Goal: Book appointment/travel/reservation

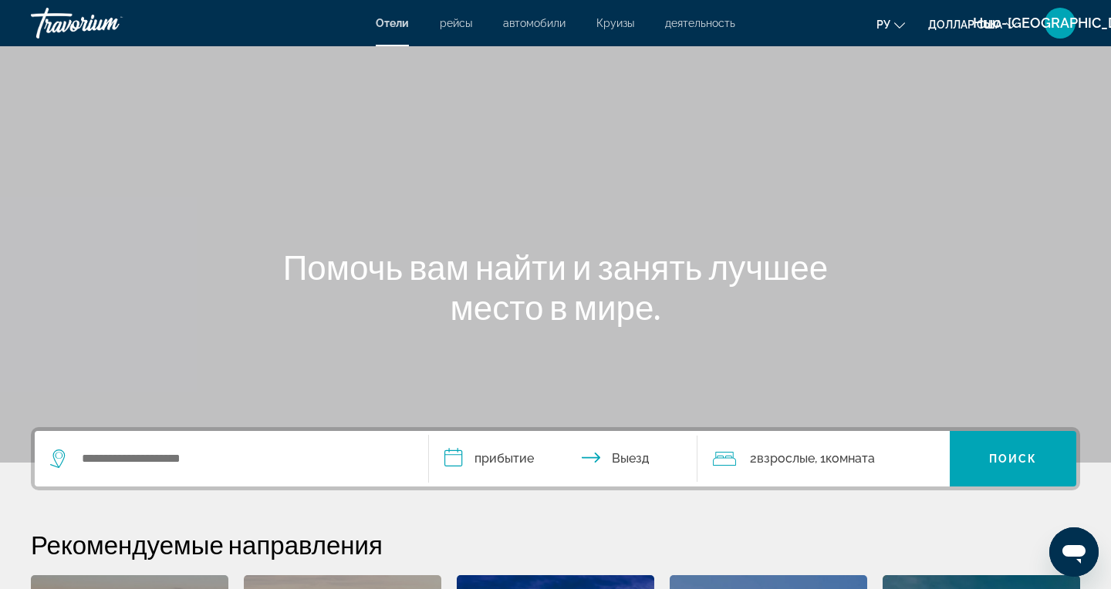
click at [709, 23] on font "деятельность" at bounding box center [700, 23] width 70 height 12
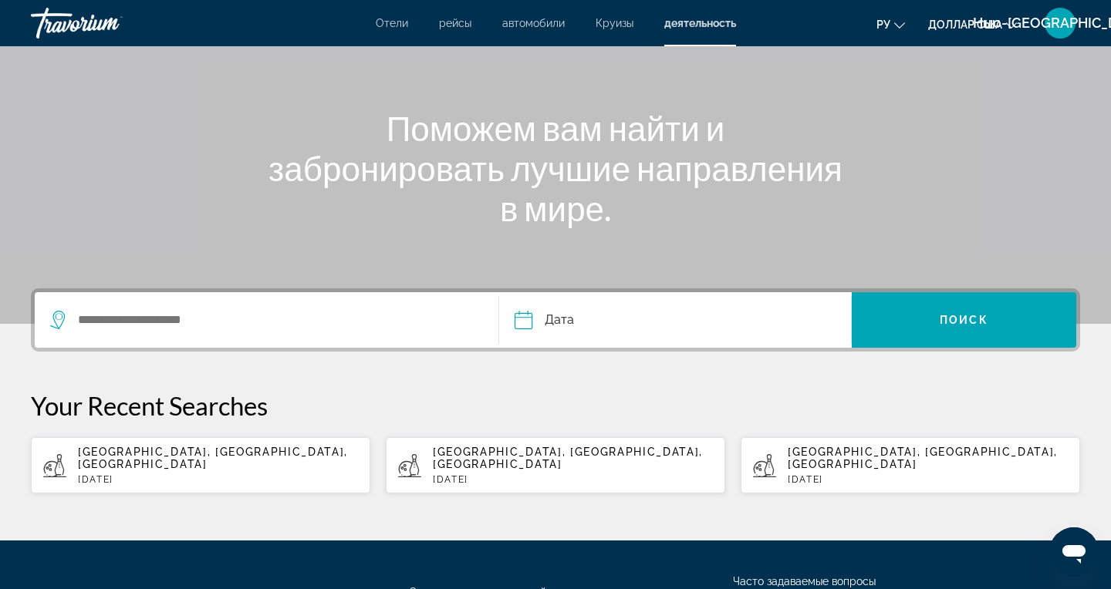
scroll to position [145, 0]
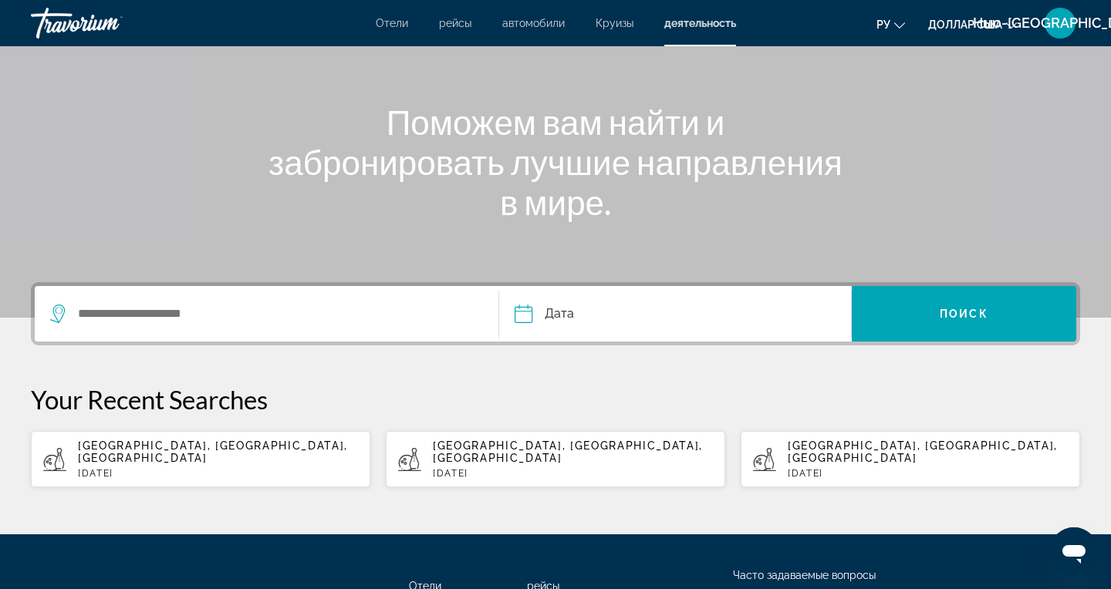
click at [225, 468] on p "Sat, 20 Sep" at bounding box center [218, 473] width 280 height 11
type input "**********"
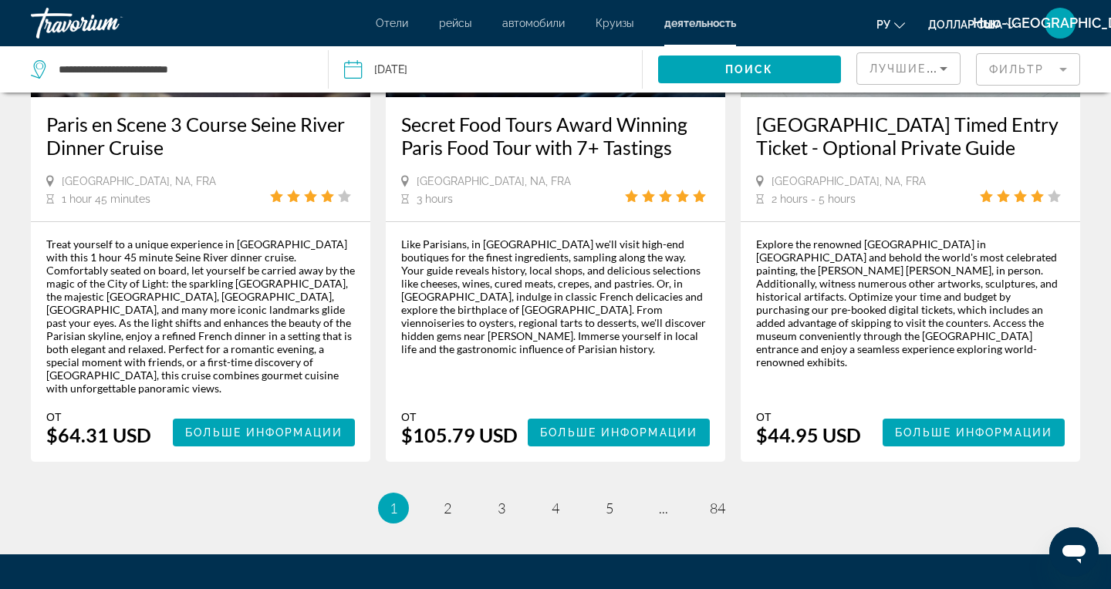
scroll to position [2407, 0]
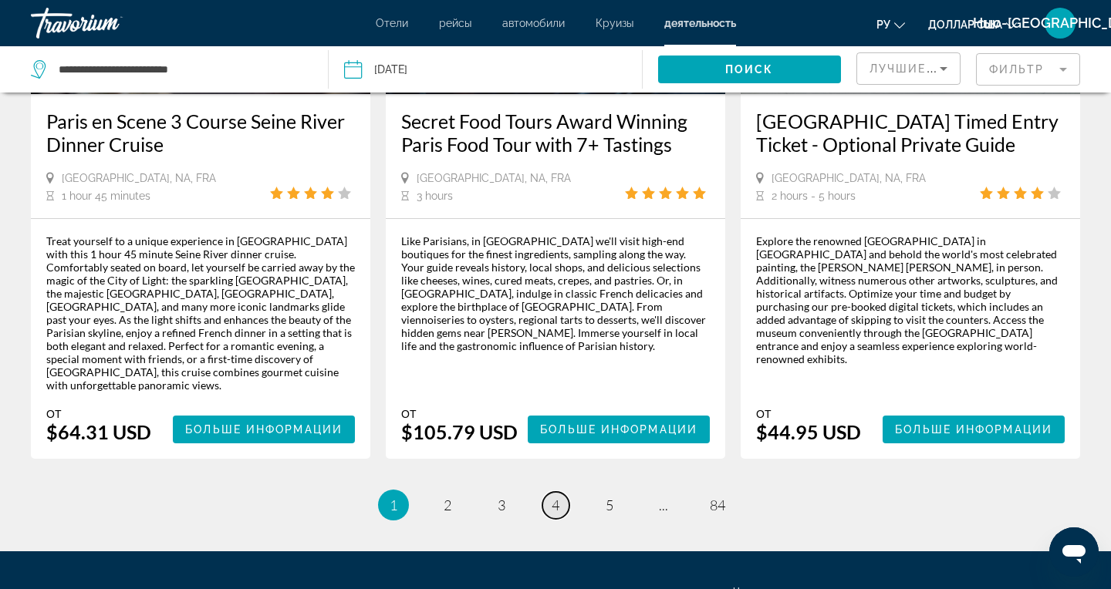
click at [552, 497] on span "4" at bounding box center [555, 505] width 8 height 17
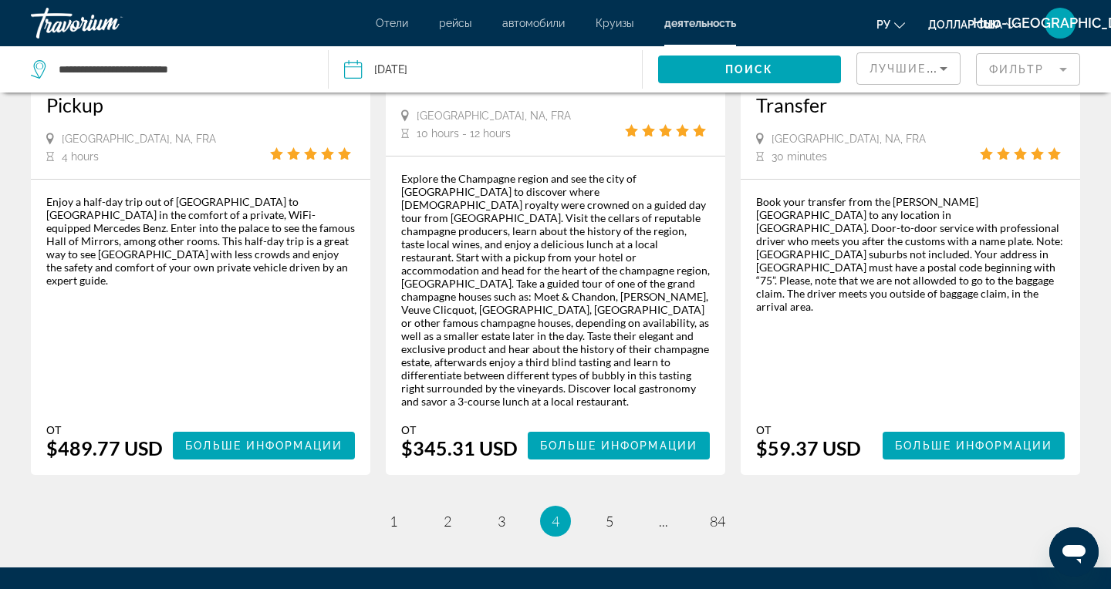
scroll to position [2460, 0]
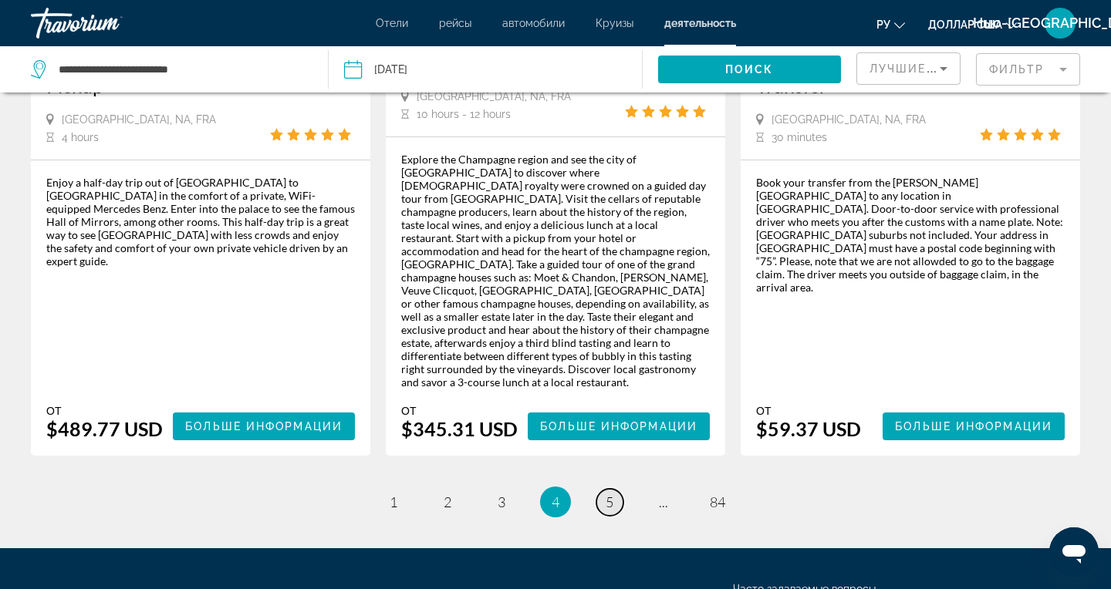
click at [599, 489] on link "page 5" at bounding box center [609, 502] width 27 height 27
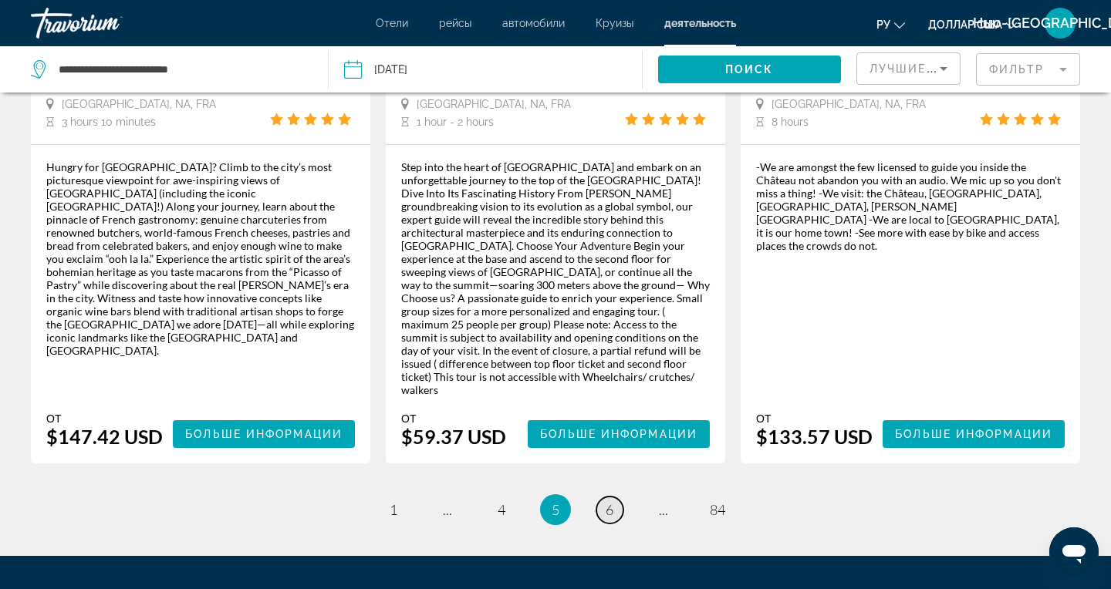
scroll to position [2447, 0]
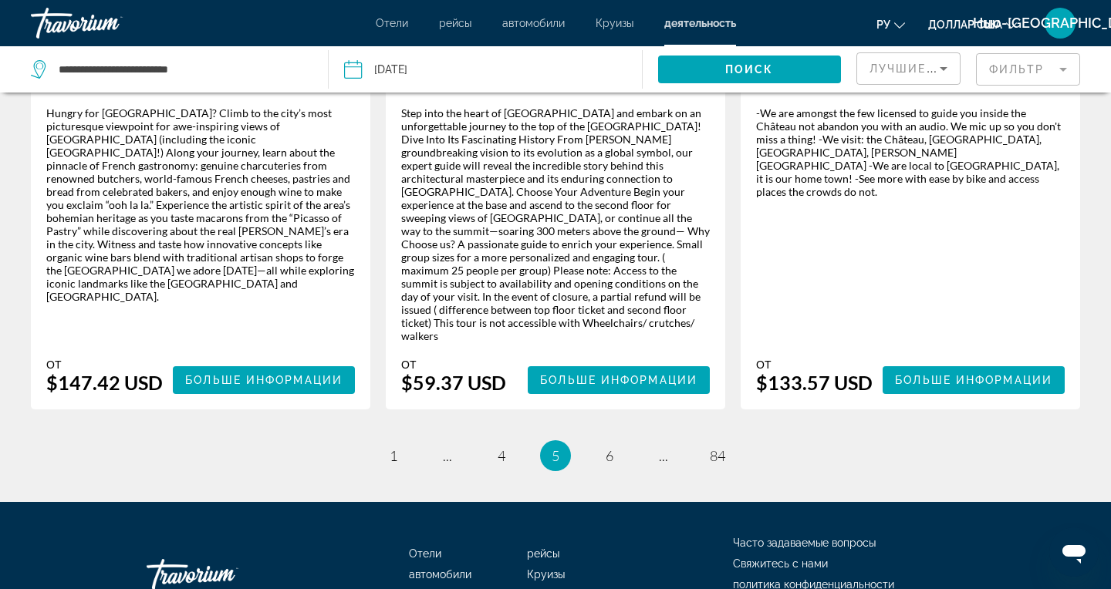
click at [555, 447] on span "5" at bounding box center [555, 455] width 8 height 17
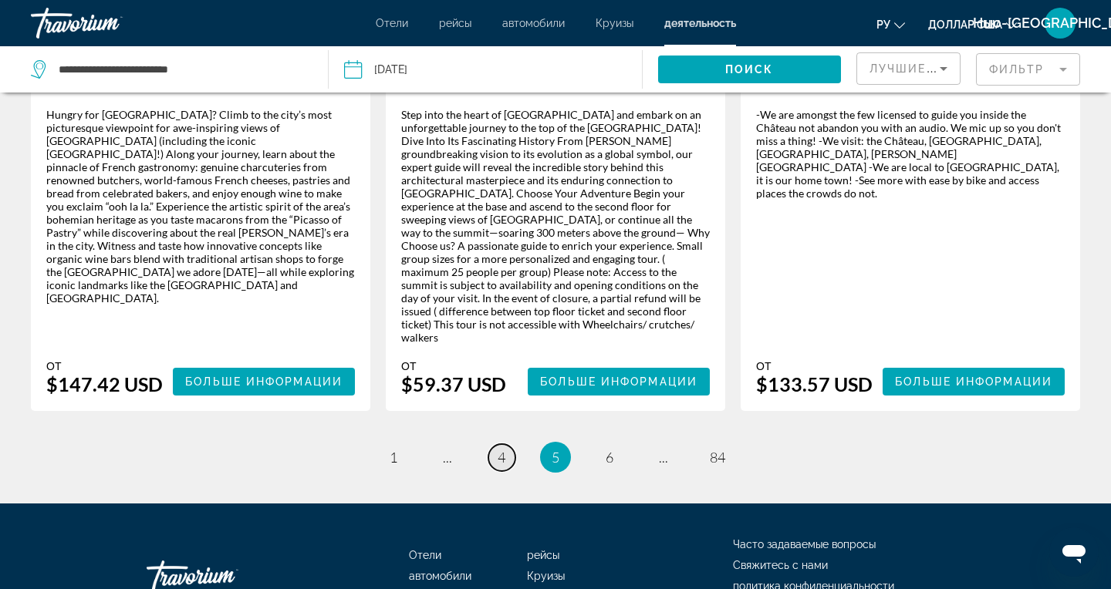
click at [501, 449] on span "4" at bounding box center [501, 457] width 8 height 17
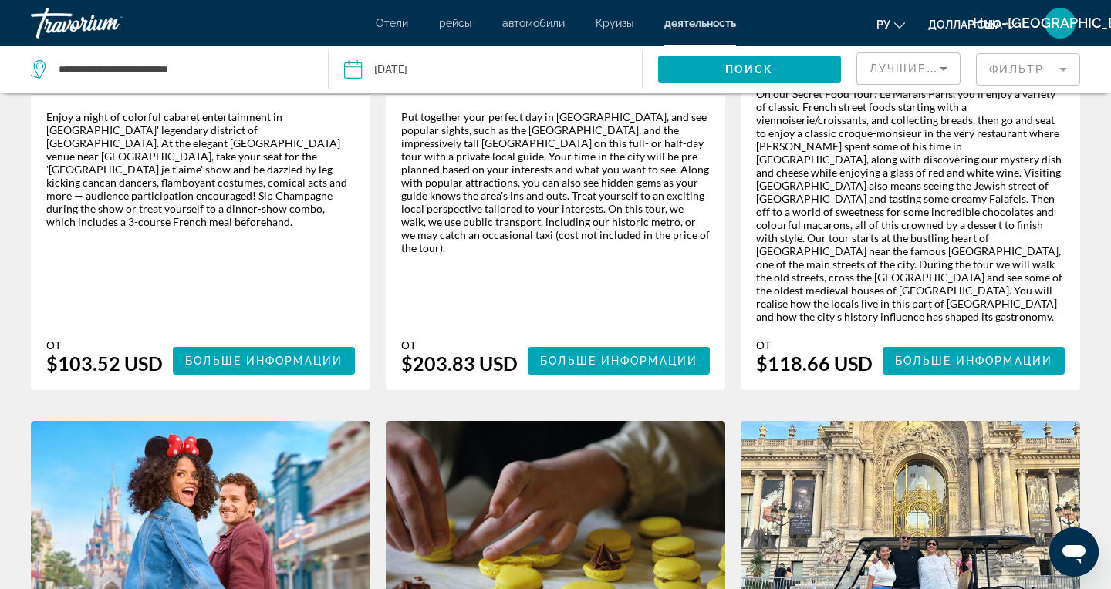
scroll to position [1165, 0]
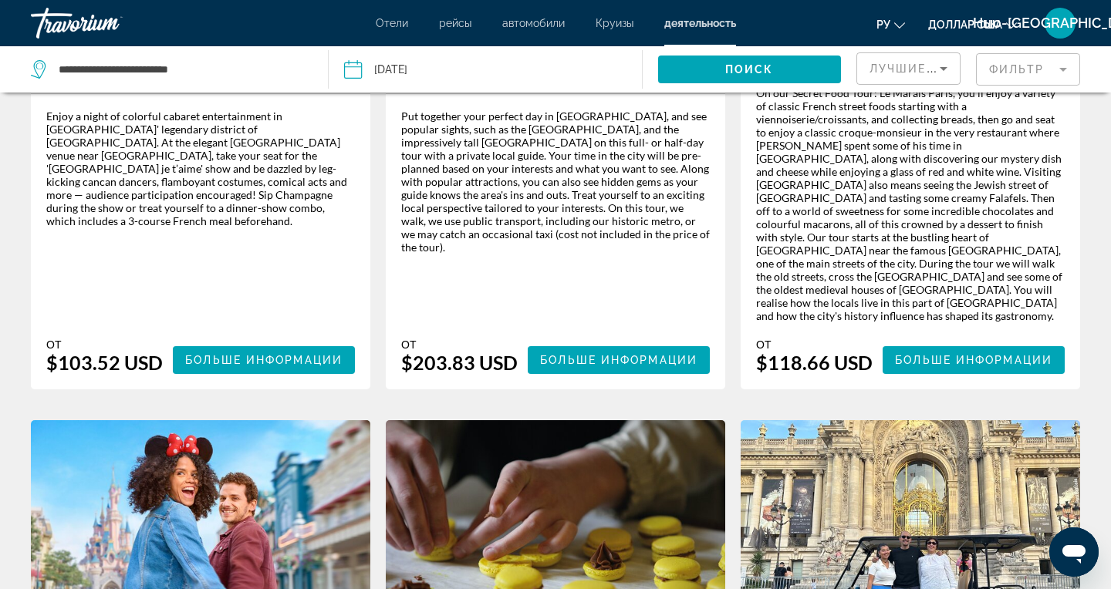
click at [253, 499] on img "Основное содержание" at bounding box center [200, 543] width 339 height 247
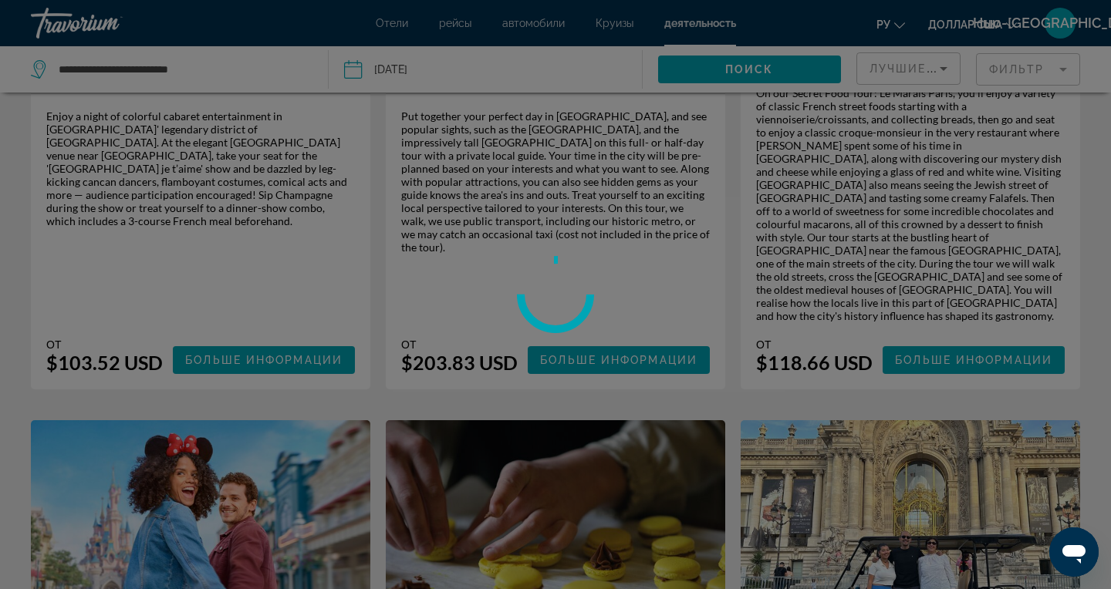
click at [245, 481] on div at bounding box center [555, 294] width 1111 height 589
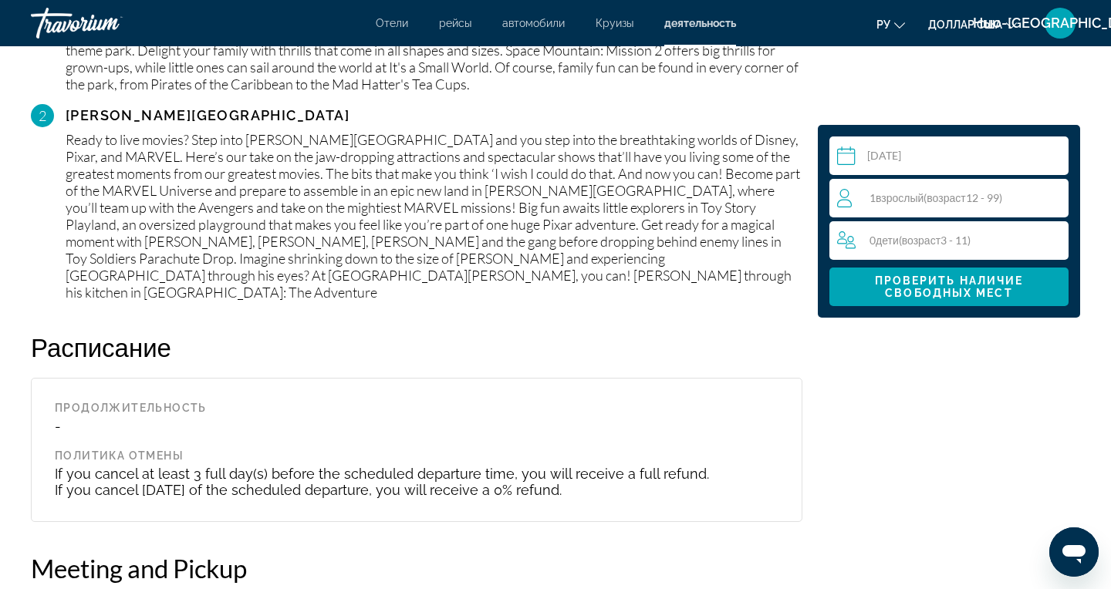
scroll to position [1894, 0]
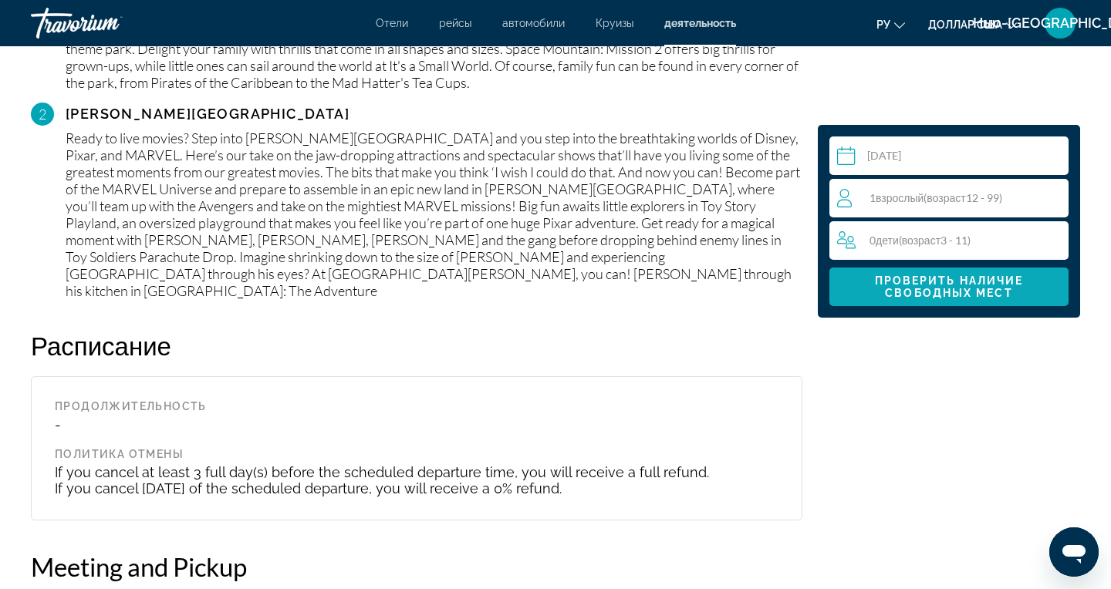
click at [943, 295] on span "Проверить наличие свободных мест" at bounding box center [949, 287] width 149 height 25
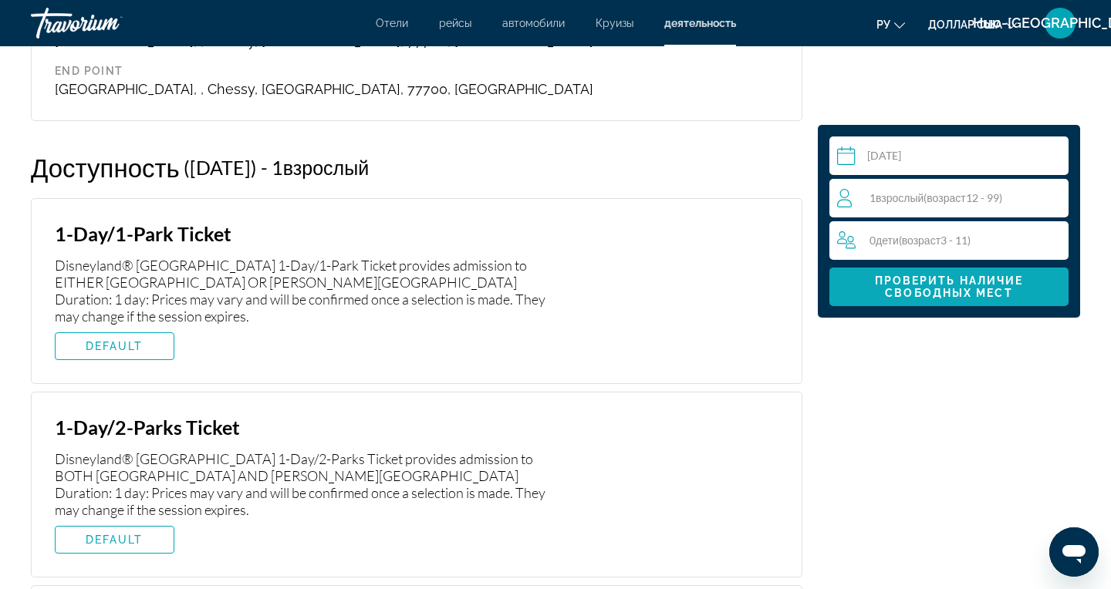
scroll to position [2497, 0]
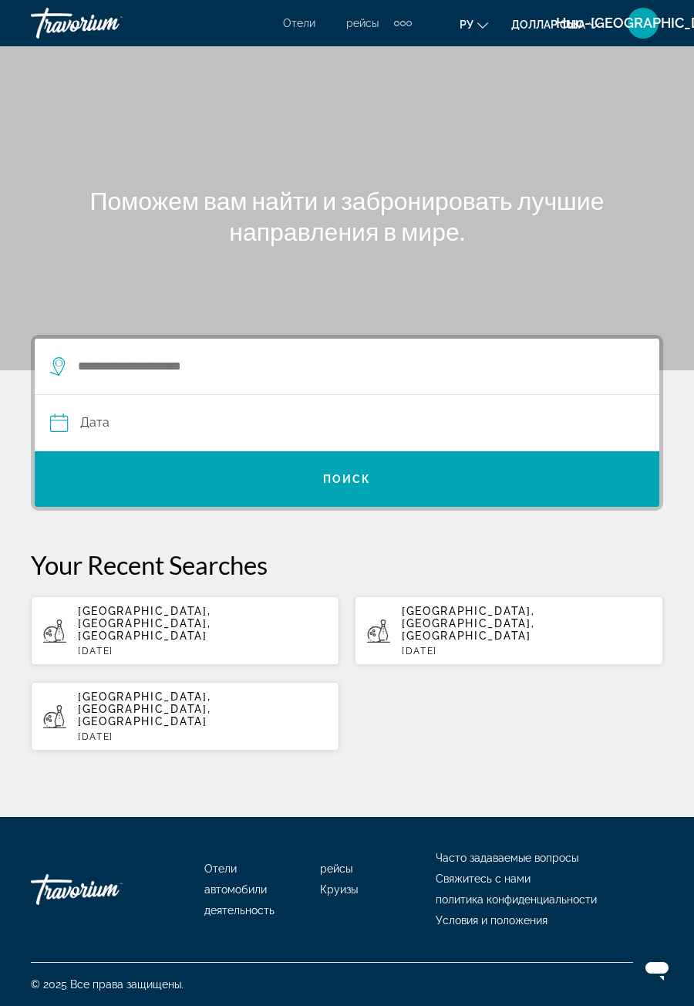
scroll to position [49, 0]
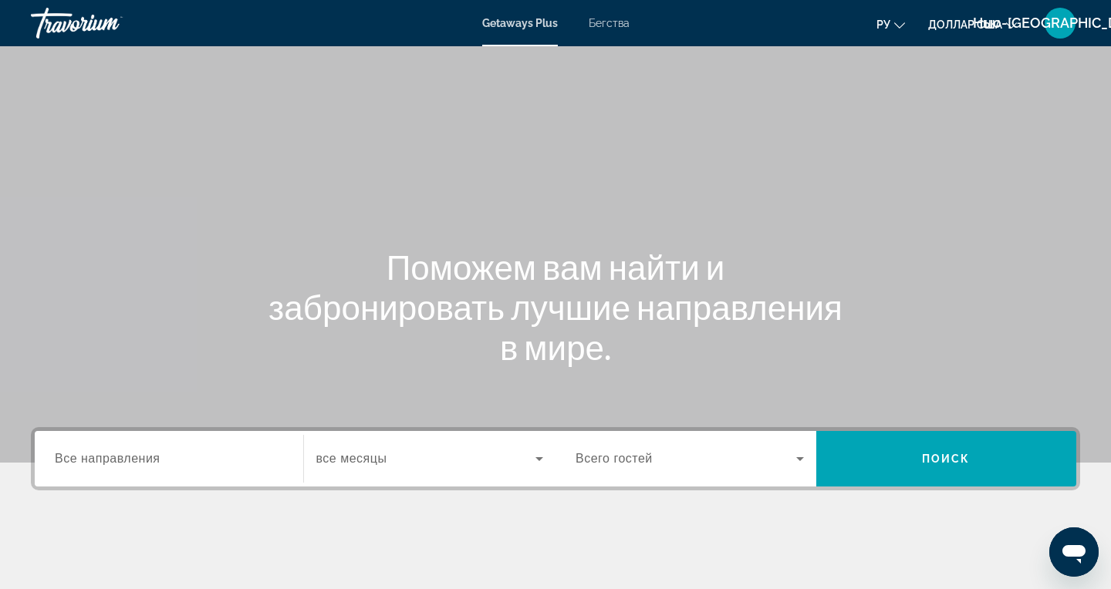
click at [605, 25] on font "Бегства" at bounding box center [609, 23] width 41 height 12
click at [116, 459] on span "Все направления" at bounding box center [108, 458] width 106 height 13
click at [116, 459] on input "Destination Все направления" at bounding box center [169, 459] width 228 height 19
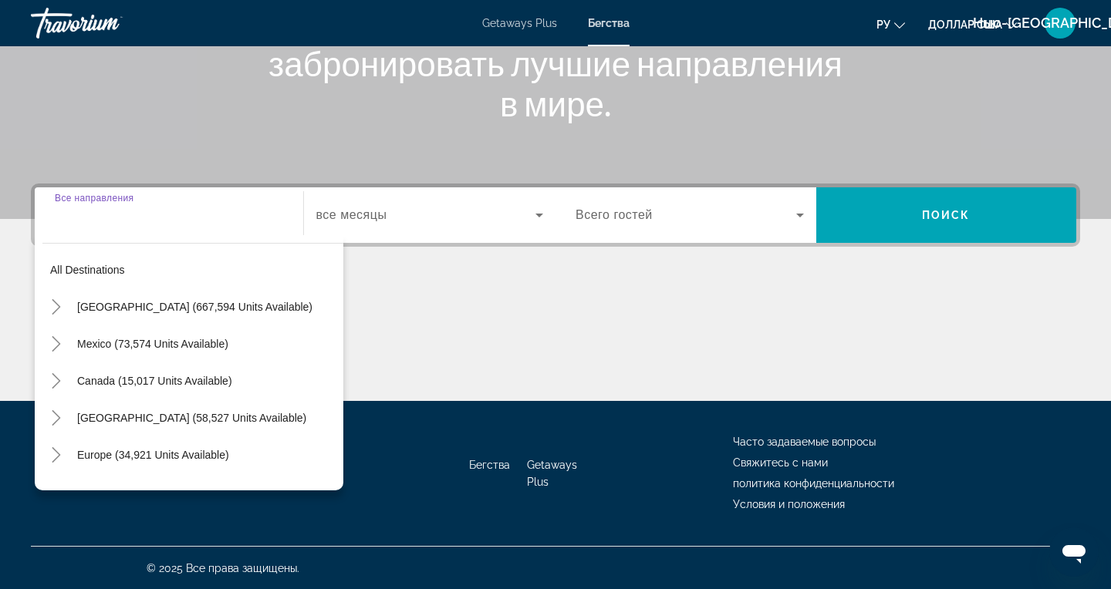
scroll to position [245, 0]
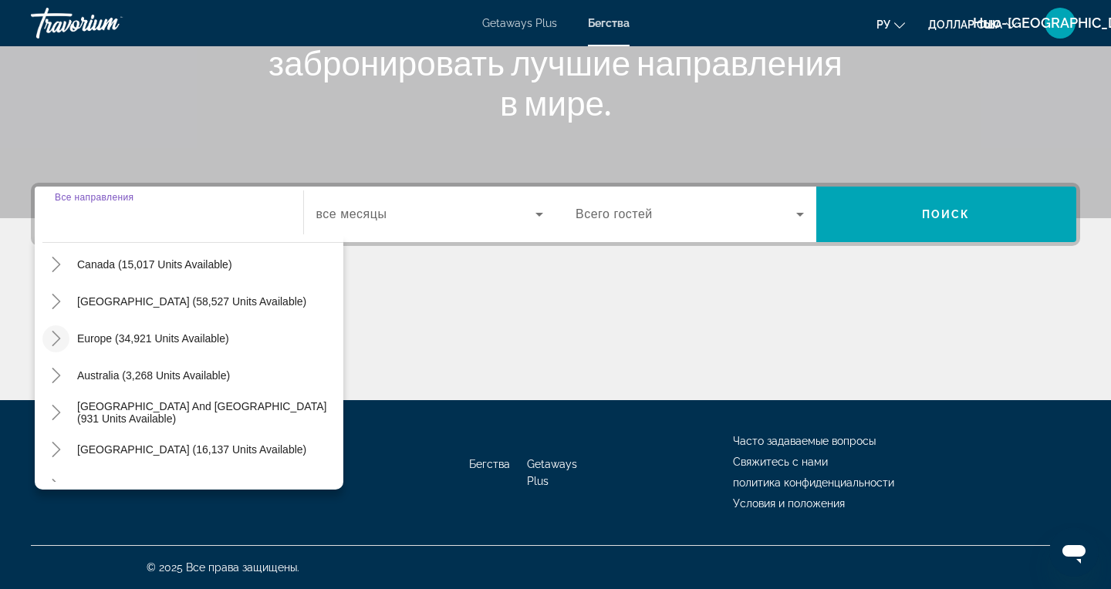
click at [56, 330] on mat-icon "Toggle Europe (34,921 units available)" at bounding box center [55, 338] width 27 height 27
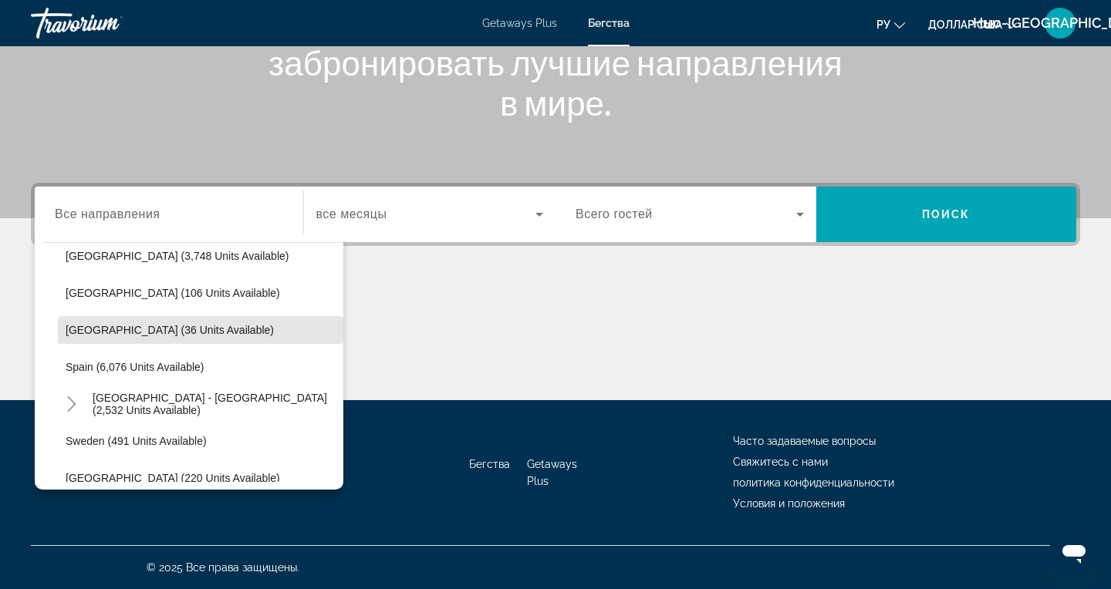
scroll to position [774, 0]
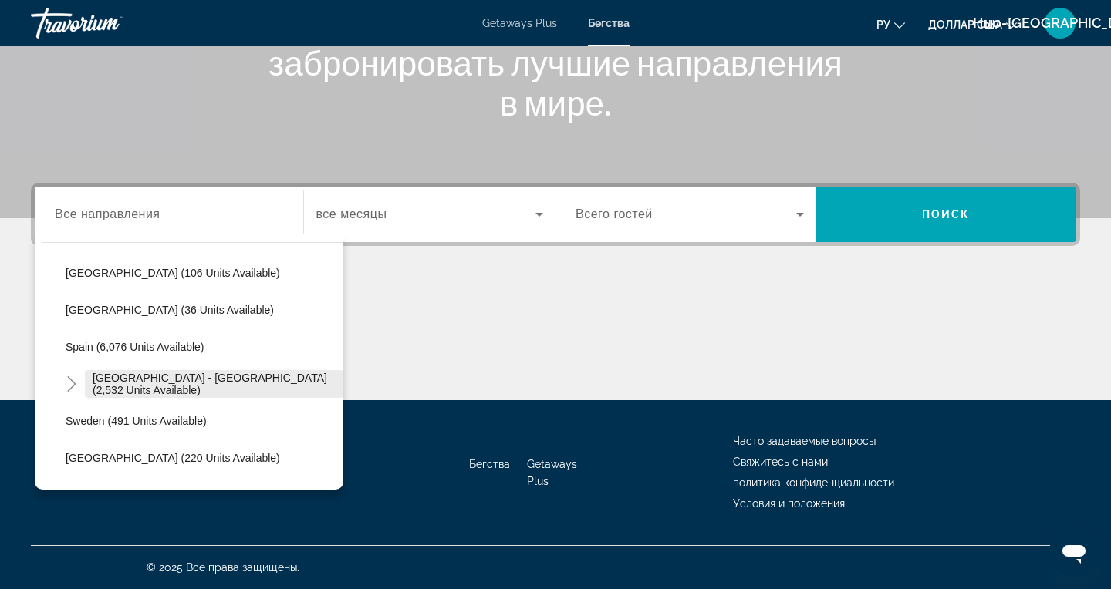
click at [194, 389] on span "[GEOGRAPHIC_DATA] - [GEOGRAPHIC_DATA] (2,532 units available)" at bounding box center [214, 384] width 243 height 25
type input "**********"
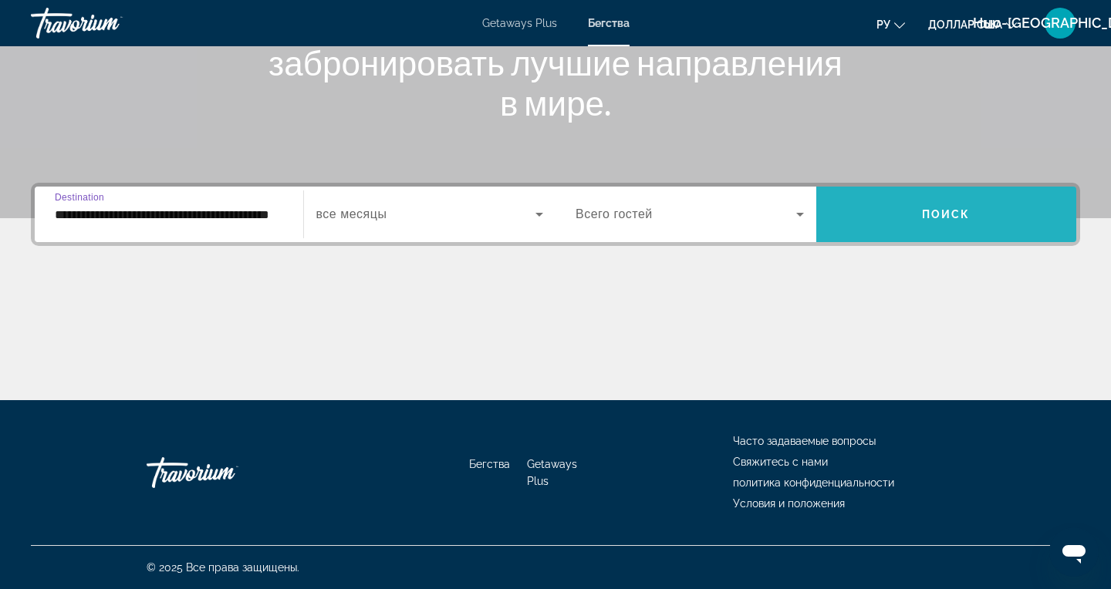
click at [966, 226] on span "Search widget" at bounding box center [946, 214] width 261 height 37
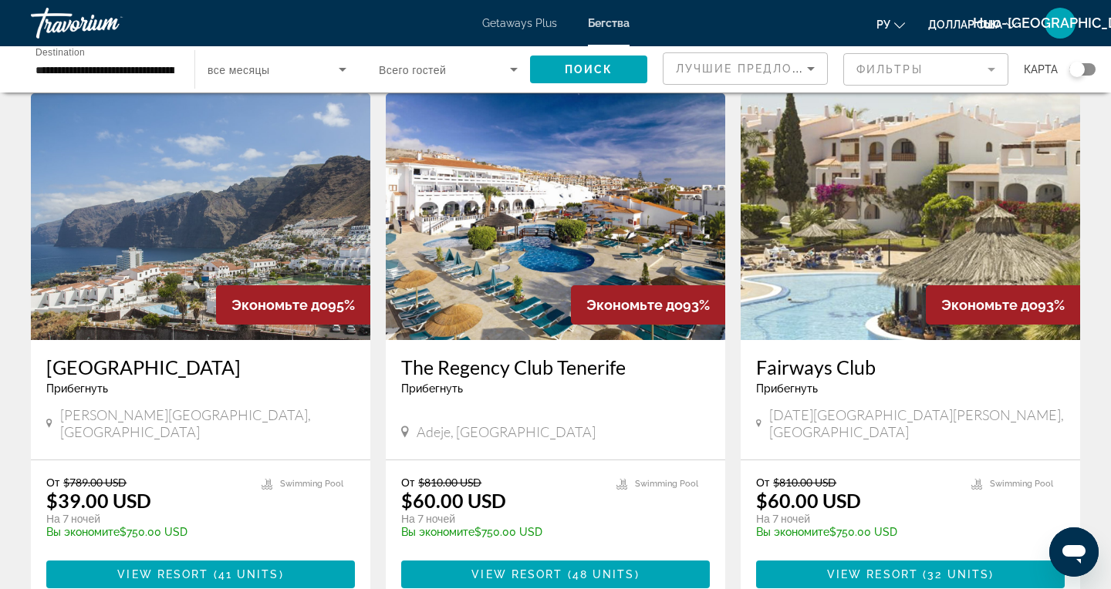
scroll to position [622, 0]
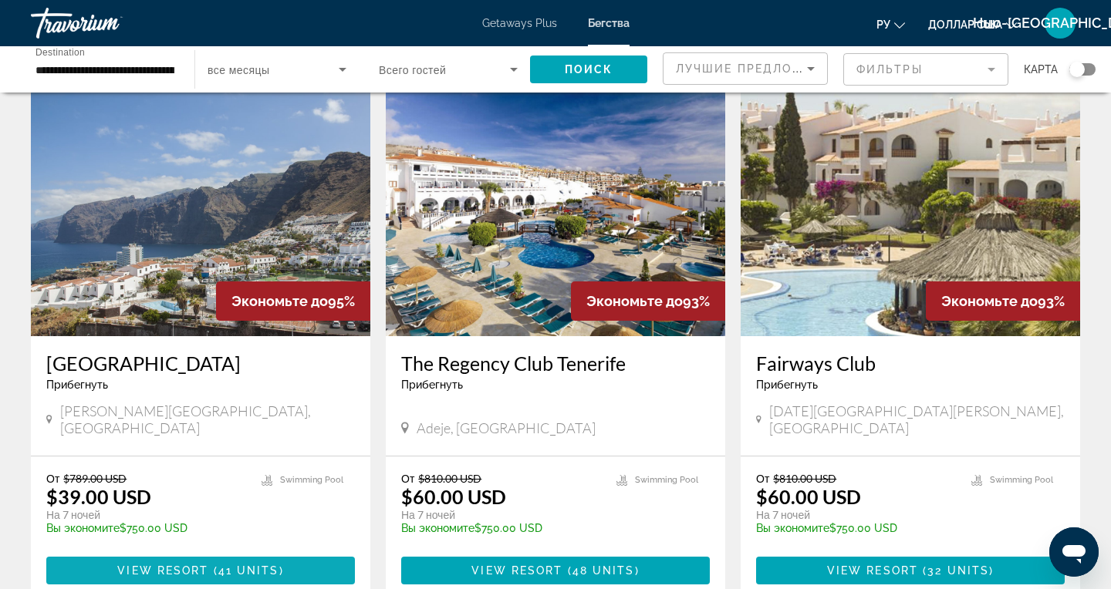
click at [197, 565] on span "View Resort" at bounding box center [162, 571] width 91 height 12
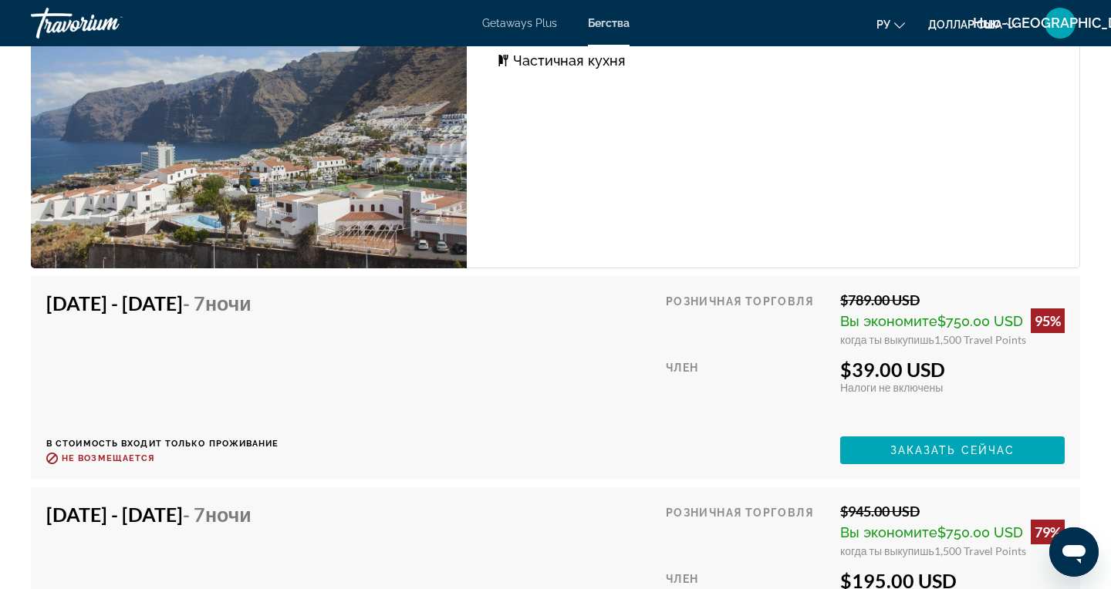
scroll to position [2798, 0]
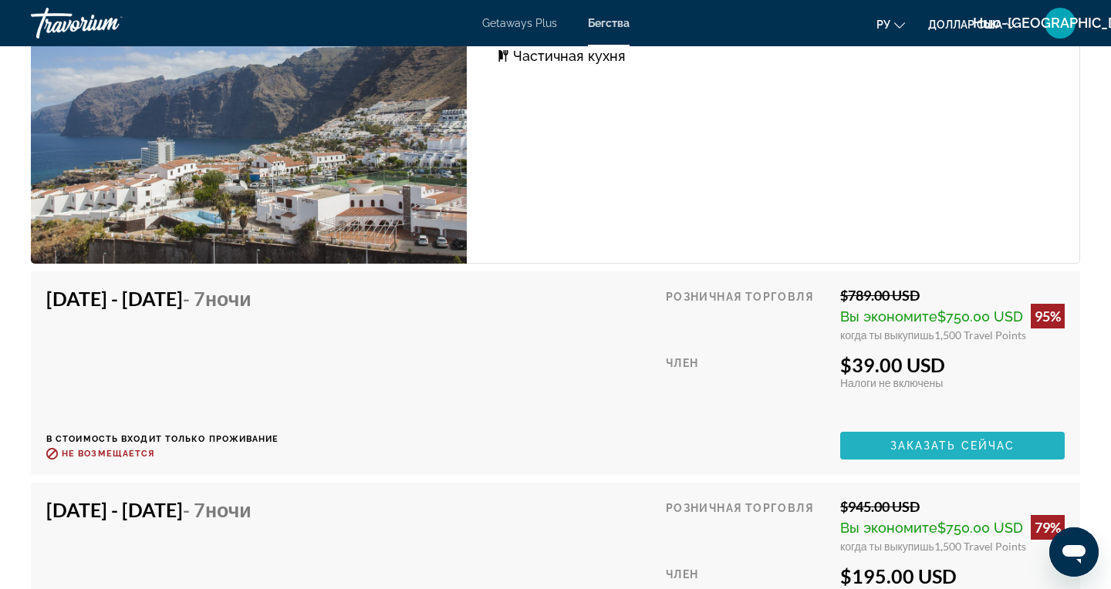
click at [918, 451] on span "Заказать сейчас" at bounding box center [952, 446] width 125 height 12
